Goal: Browse casually

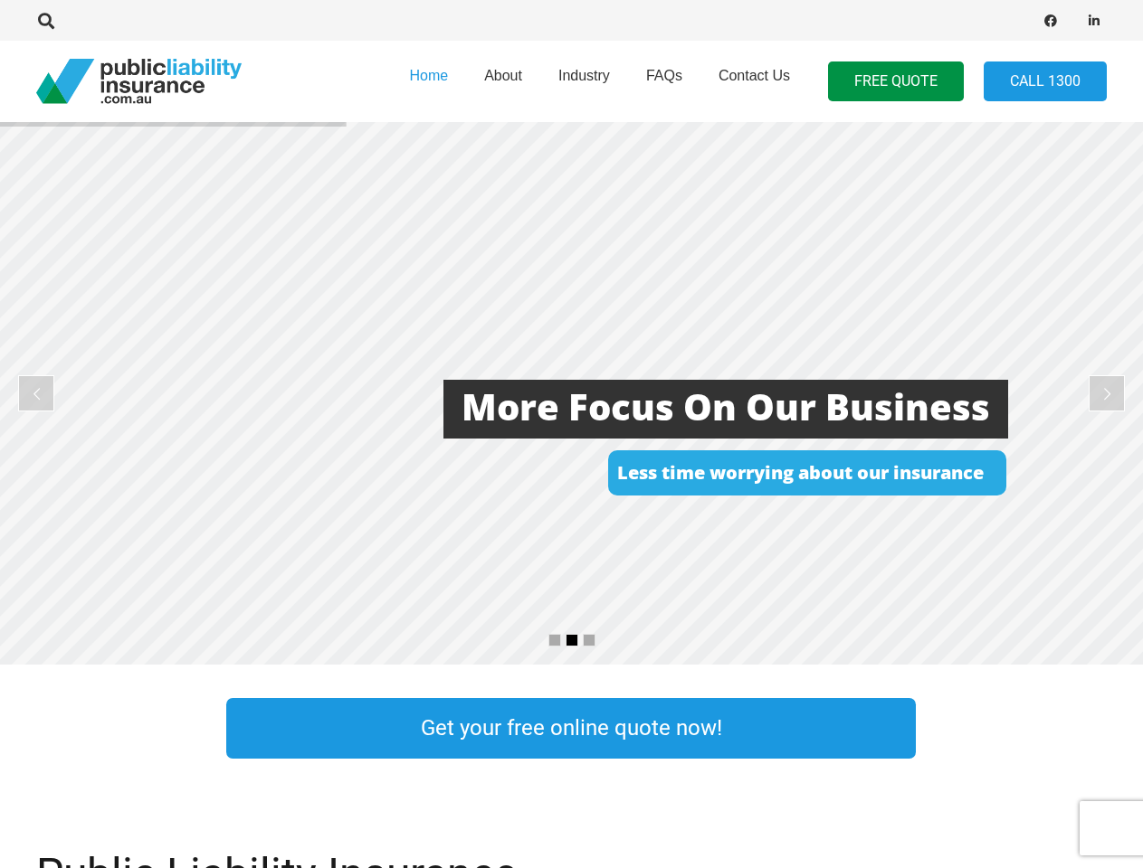
click at [571, 434] on rs-layer at bounding box center [571, 393] width 1143 height 543
click at [46, 21] on icon "Search" at bounding box center [46, 21] width 16 height 16
click at [77, 21] on div at bounding box center [324, 20] width 577 height 57
click at [571, 394] on rs-layer at bounding box center [571, 393] width 1143 height 543
click at [36, 394] on rs-arrow at bounding box center [36, 393] width 36 height 36
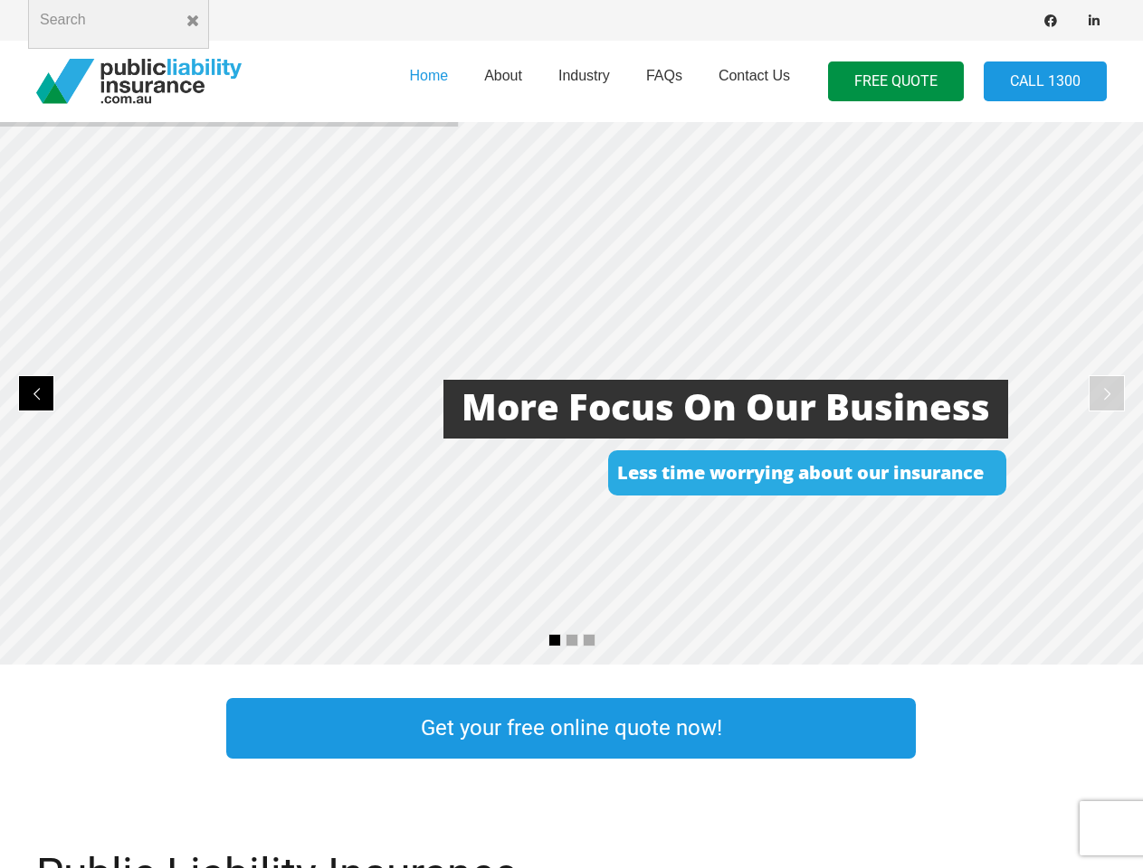
click at [1106, 394] on rs-arrow at bounding box center [1106, 393] width 36 height 36
click at [555, 641] on rs-bullet at bounding box center [554, 640] width 13 height 13
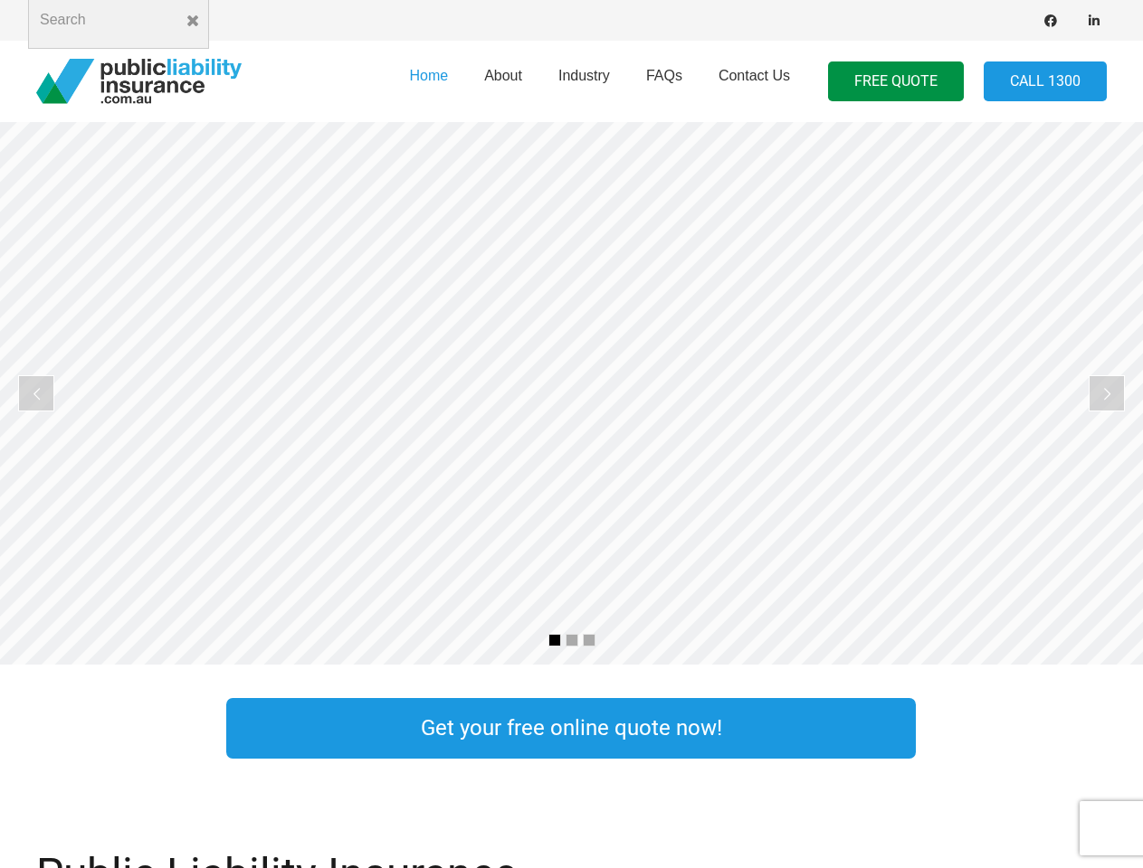
click at [572, 641] on rs-bullet at bounding box center [571, 640] width 13 height 13
click at [589, 641] on rs-bullet at bounding box center [589, 640] width 13 height 13
click at [571, 394] on rs-slide "Public Liability Insurance Tailored to your occupation" at bounding box center [571, 393] width 1143 height 543
